Goal: Task Accomplishment & Management: Manage account settings

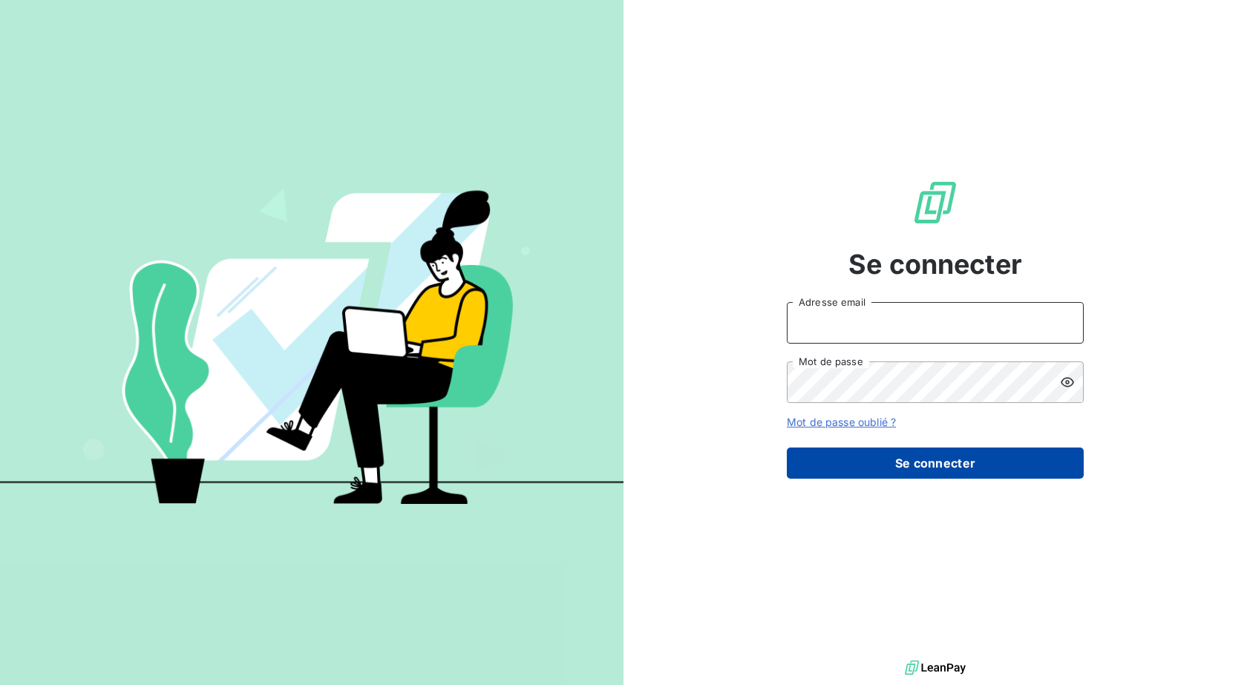
type input "[EMAIL_ADDRESS][DOMAIN_NAME]"
click at [854, 475] on button "Se connecter" at bounding box center [935, 463] width 297 height 31
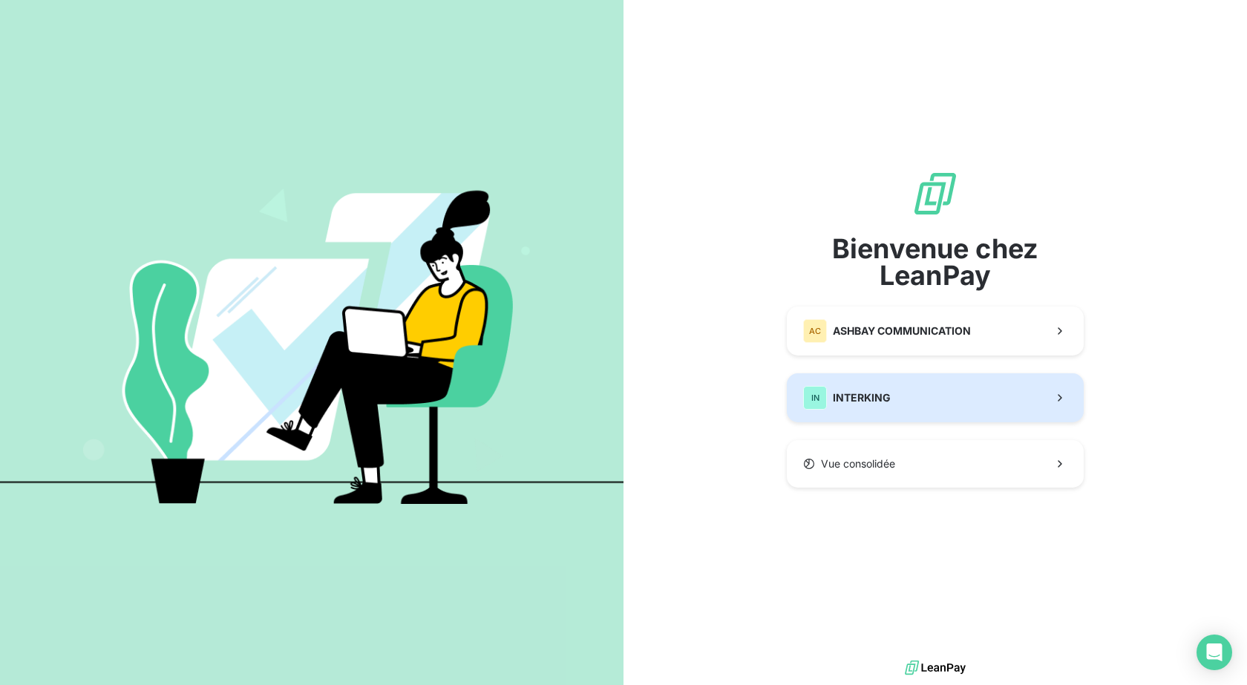
click at [968, 407] on button "IN INTERKING" at bounding box center [935, 397] width 297 height 49
